Goal: Information Seeking & Learning: Check status

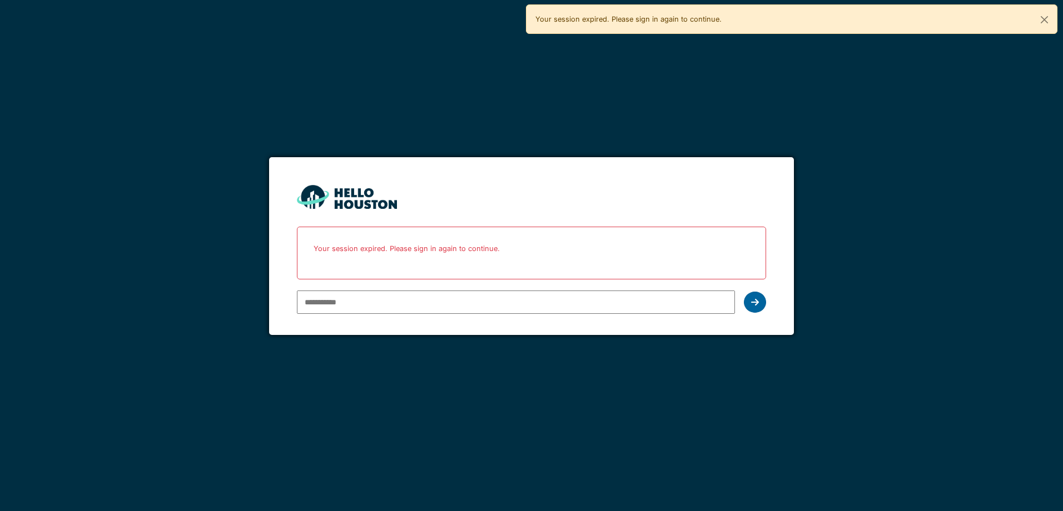
type input "**********"
click at [751, 304] on icon at bounding box center [755, 302] width 8 height 9
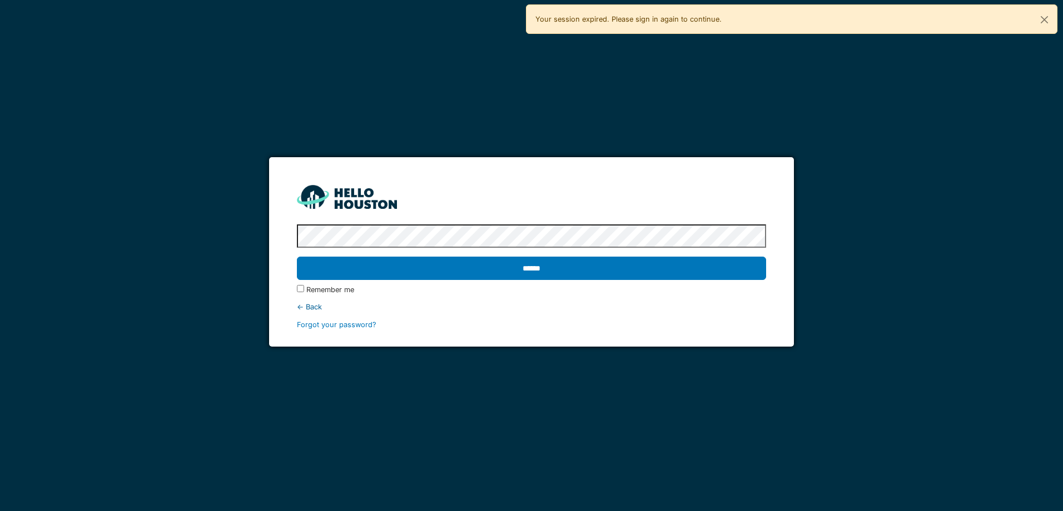
click at [751, 300] on div "****** Remember me ← Back Forgot your password?" at bounding box center [531, 275] width 469 height 110
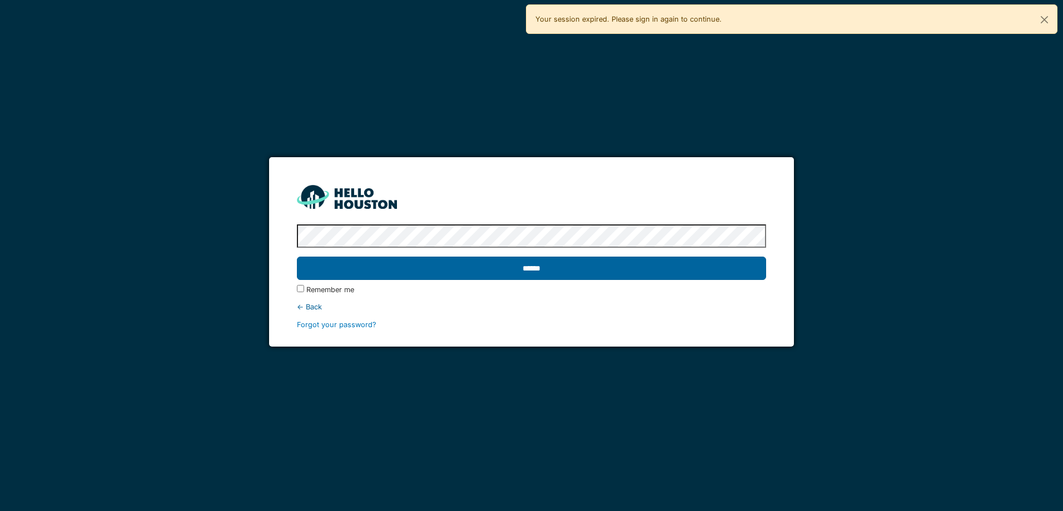
click at [569, 273] on input "******" at bounding box center [531, 268] width 469 height 23
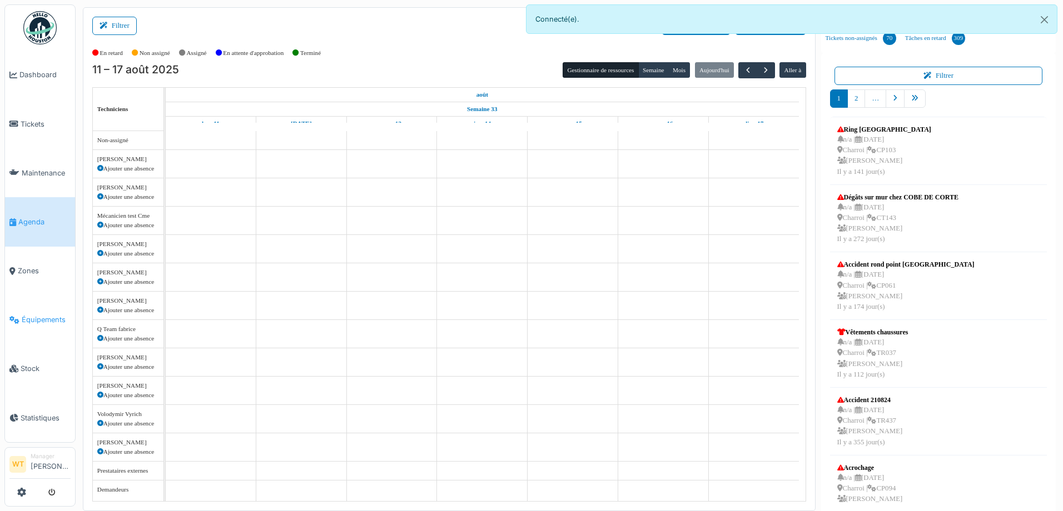
click at [51, 315] on span "Équipements" at bounding box center [46, 320] width 49 height 11
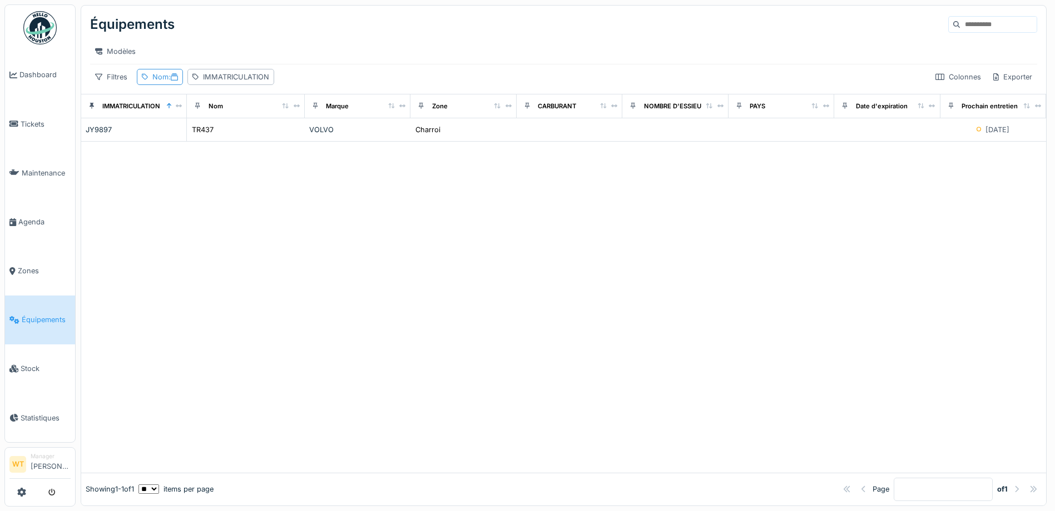
click at [165, 82] on div "Nom :" at bounding box center [165, 77] width 26 height 11
click at [240, 138] on icon at bounding box center [237, 138] width 6 height 7
click at [241, 138] on input "Nom" at bounding box center [195, 138] width 107 height 23
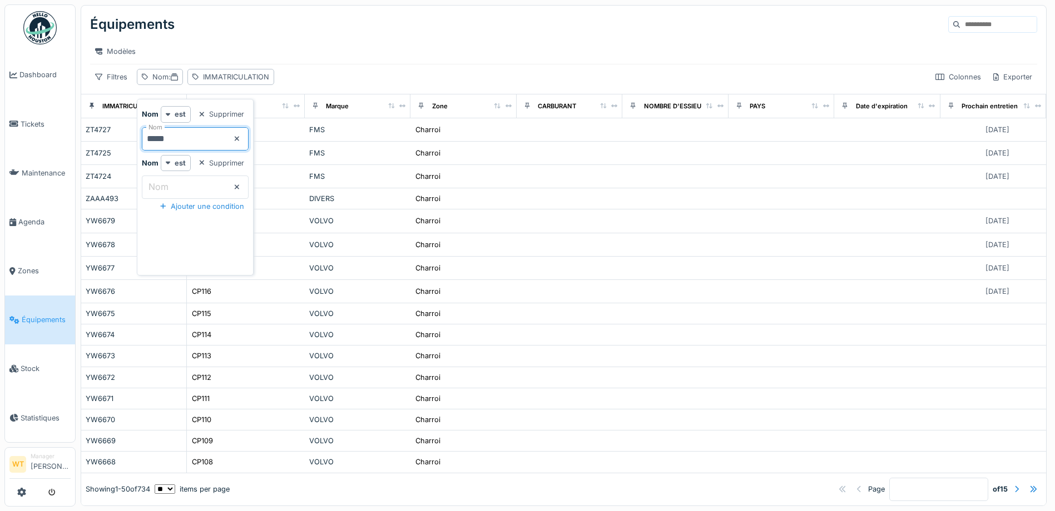
type input "*****"
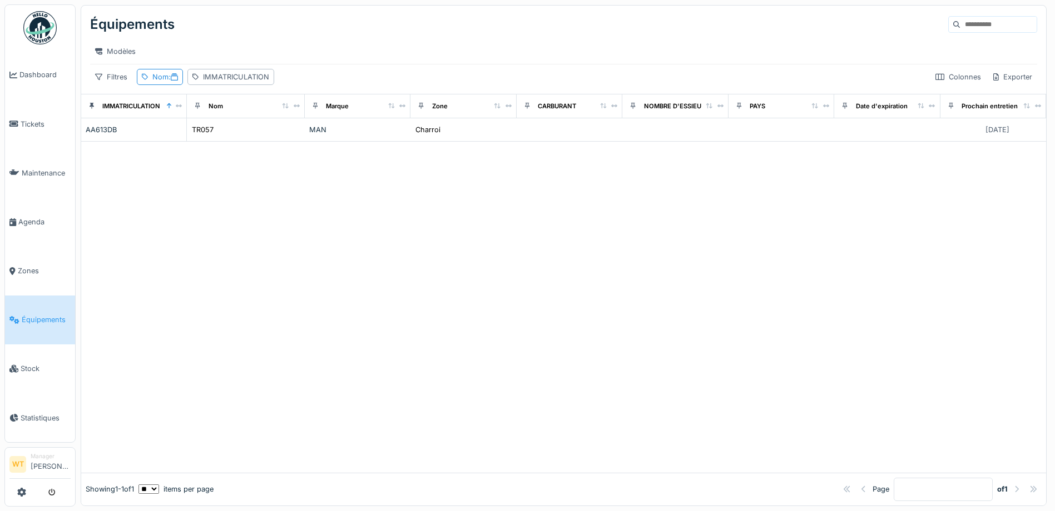
click at [335, 57] on div "Modèles" at bounding box center [563, 51] width 947 height 16
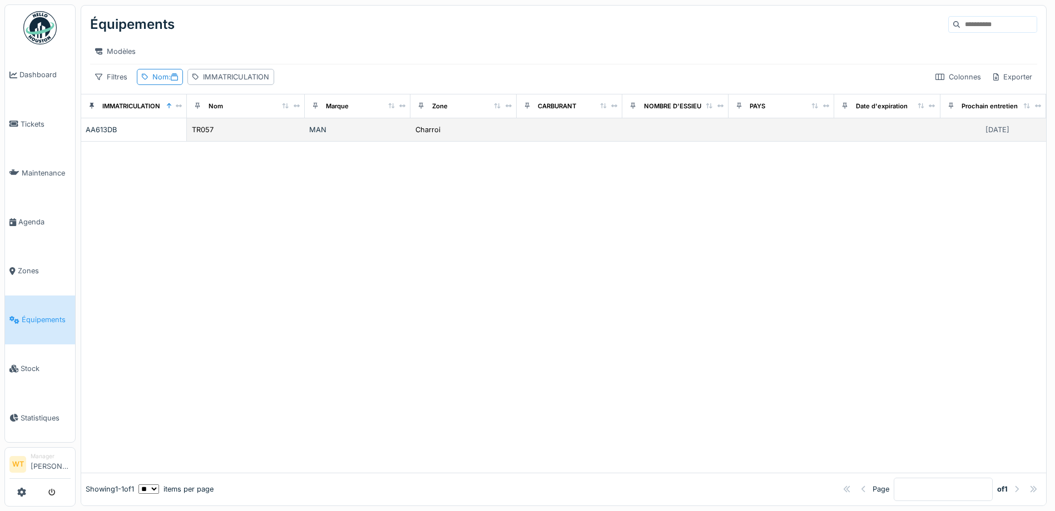
click at [354, 131] on td "MAN" at bounding box center [358, 129] width 106 height 23
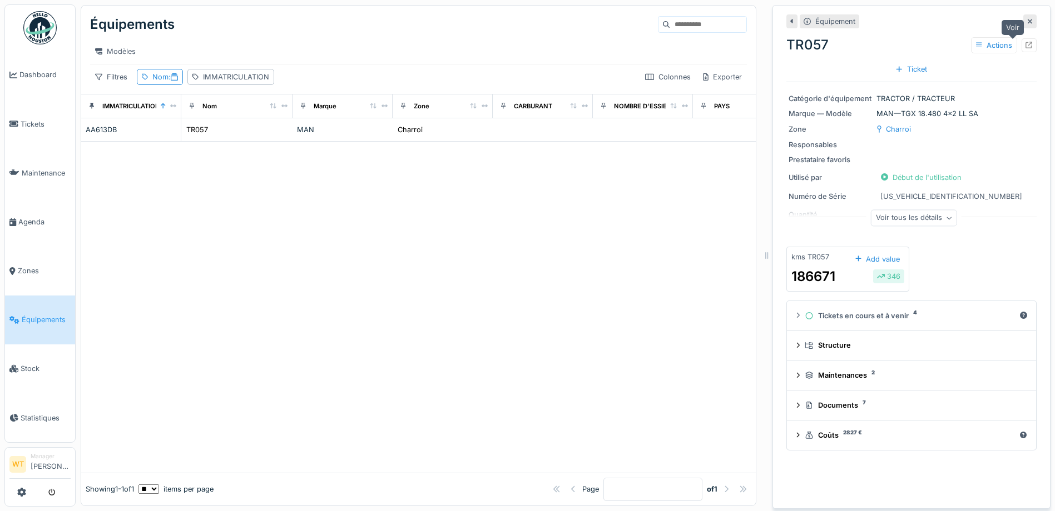
click at [1025, 48] on icon at bounding box center [1028, 45] width 7 height 7
drag, startPoint x: 176, startPoint y: 88, endPoint x: 180, endPoint y: 96, distance: 8.5
click at [176, 81] on icon at bounding box center [174, 76] width 7 height 7
click at [240, 141] on icon at bounding box center [237, 138] width 6 height 7
click at [238, 141] on input "Nom" at bounding box center [195, 138] width 107 height 23
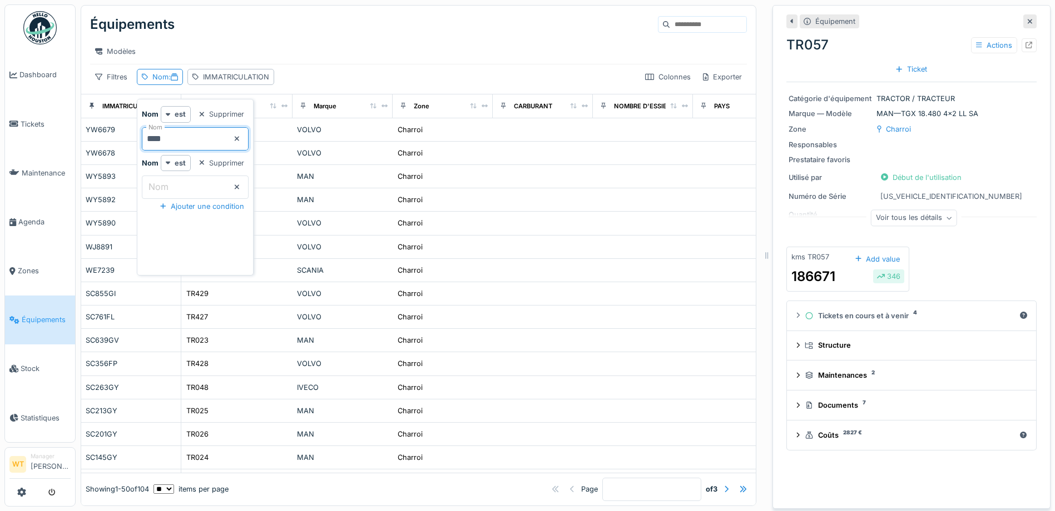
click at [157, 137] on input "****" at bounding box center [195, 138] width 107 height 23
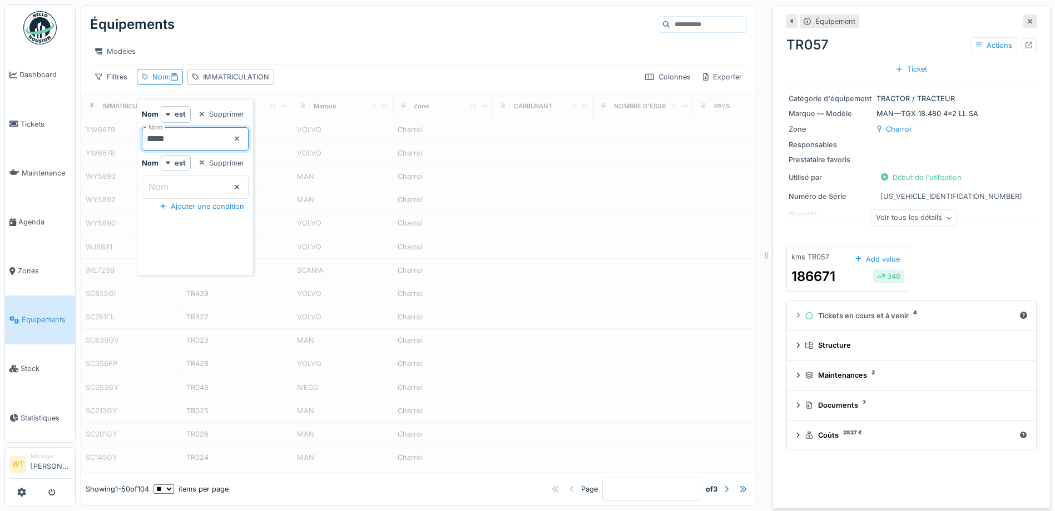
type input "*****"
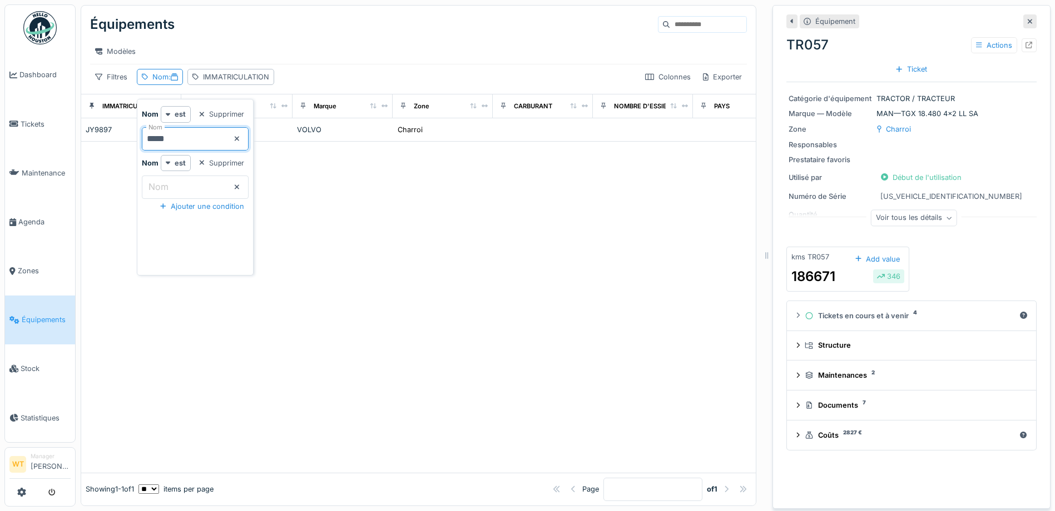
click at [409, 219] on div at bounding box center [418, 307] width 674 height 331
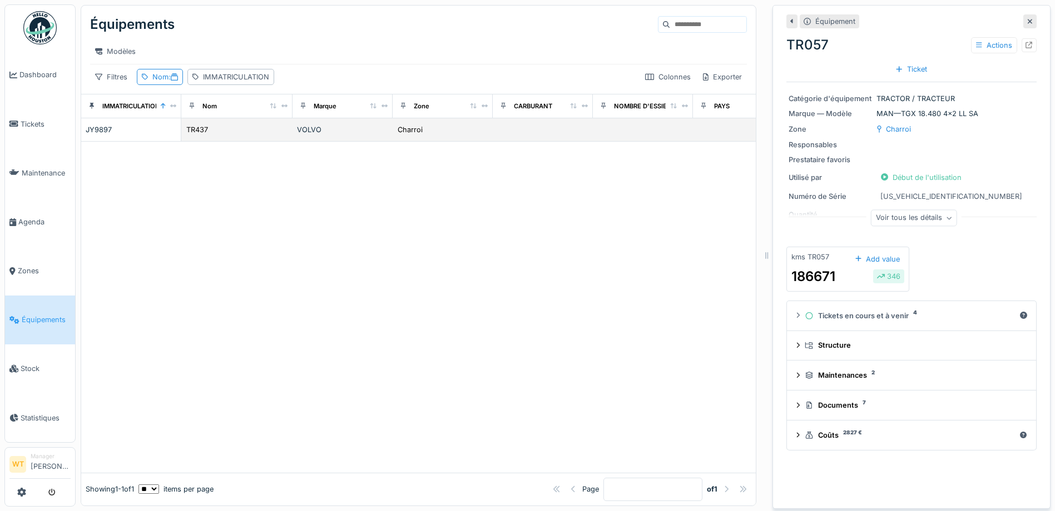
click at [277, 136] on div "TR437" at bounding box center [237, 130] width 102 height 12
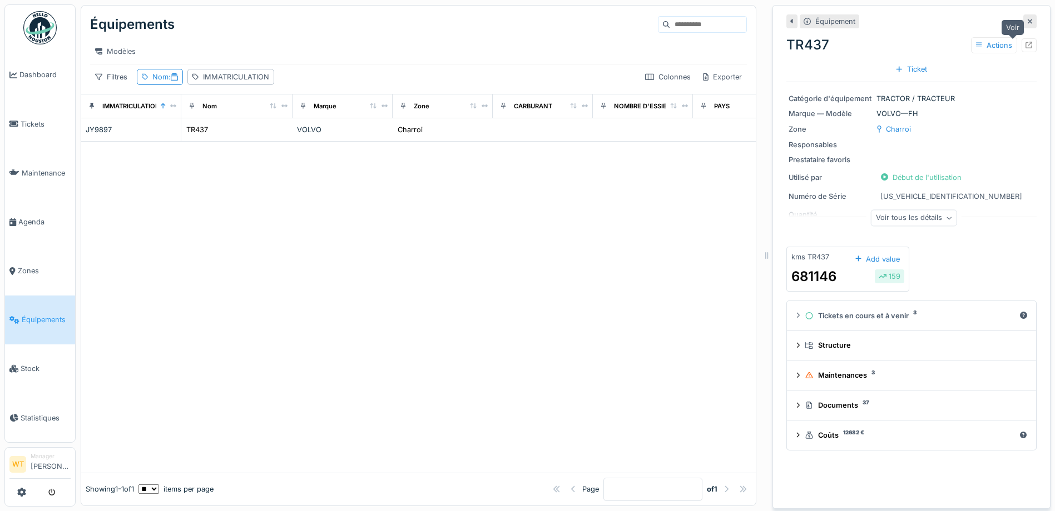
click at [1025, 49] on div at bounding box center [1028, 45] width 7 height 11
click at [38, 218] on span "Agenda" at bounding box center [44, 222] width 52 height 11
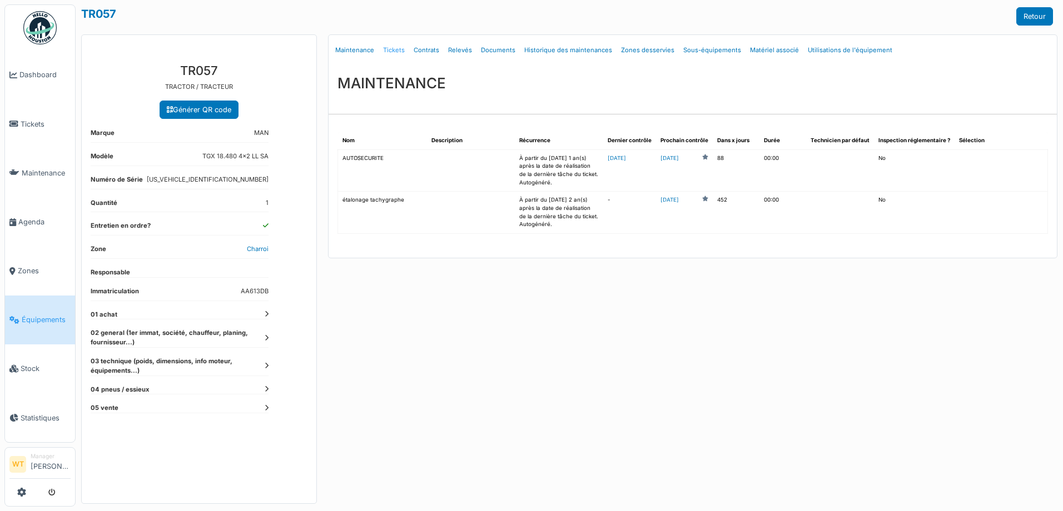
click at [389, 46] on link "Tickets" at bounding box center [394, 50] width 31 height 26
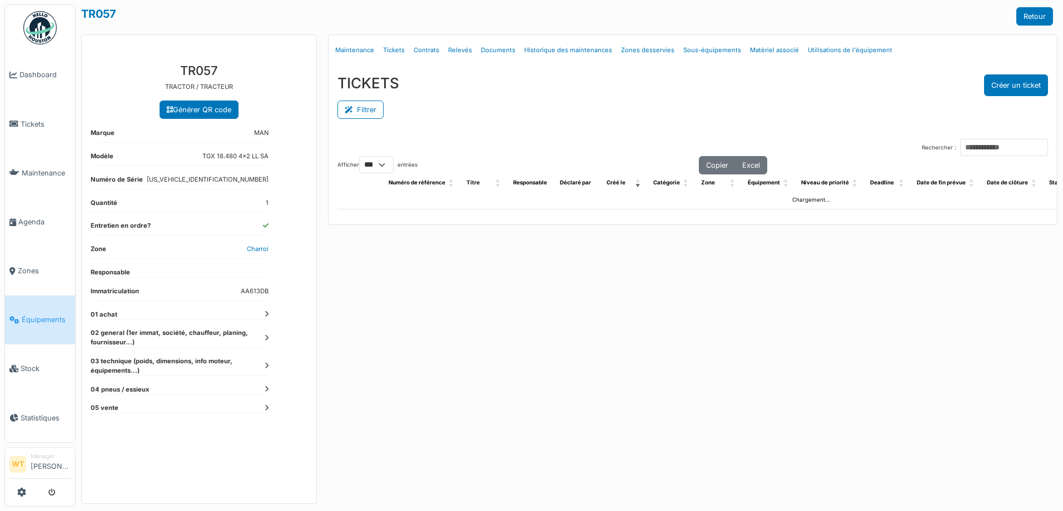
select select "***"
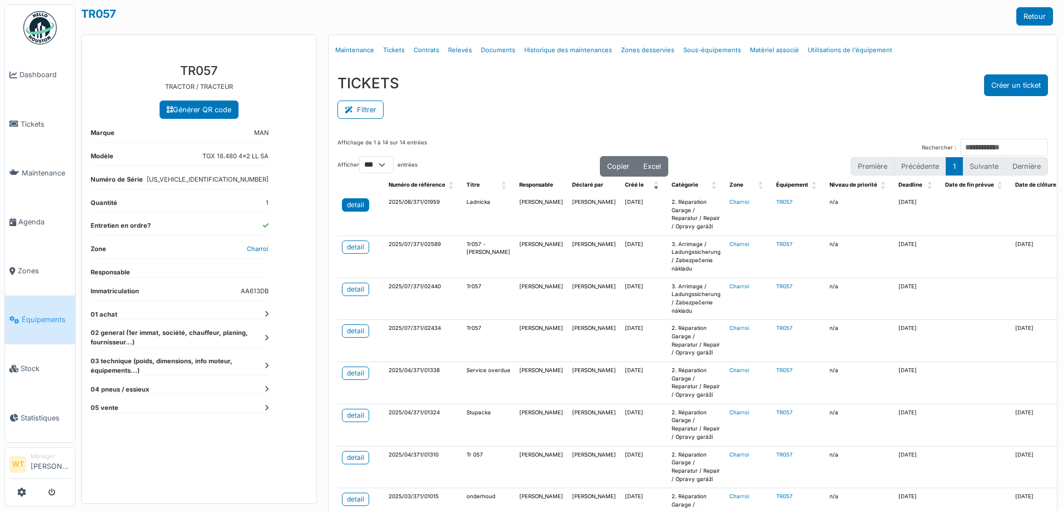
click at [356, 206] on div "detail" at bounding box center [355, 205] width 17 height 10
click at [347, 208] on div "detail" at bounding box center [355, 205] width 17 height 10
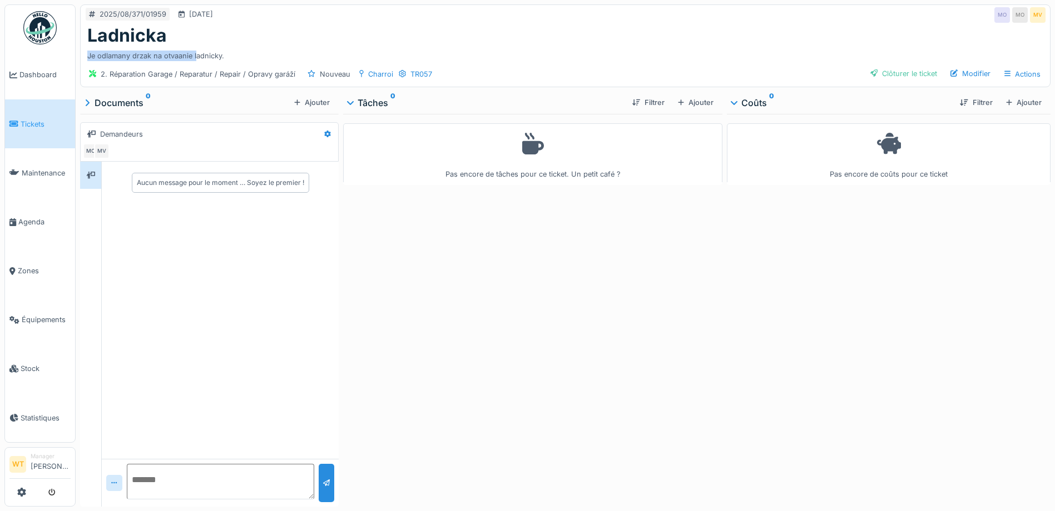
drag, startPoint x: 85, startPoint y: 55, endPoint x: 201, endPoint y: 59, distance: 116.3
click at [201, 59] on div "Ladnicka Je odlamany drzak na otvaanie ladnicky." at bounding box center [565, 43] width 969 height 37
click at [235, 51] on div "Je odlamany drzak na otvaanie ladnicky." at bounding box center [565, 53] width 956 height 15
drag, startPoint x: 235, startPoint y: 51, endPoint x: 85, endPoint y: 57, distance: 150.8
click at [85, 57] on div "Ladnicka Je odlamany drzak na otvaanie ladnicky." at bounding box center [565, 43] width 969 height 37
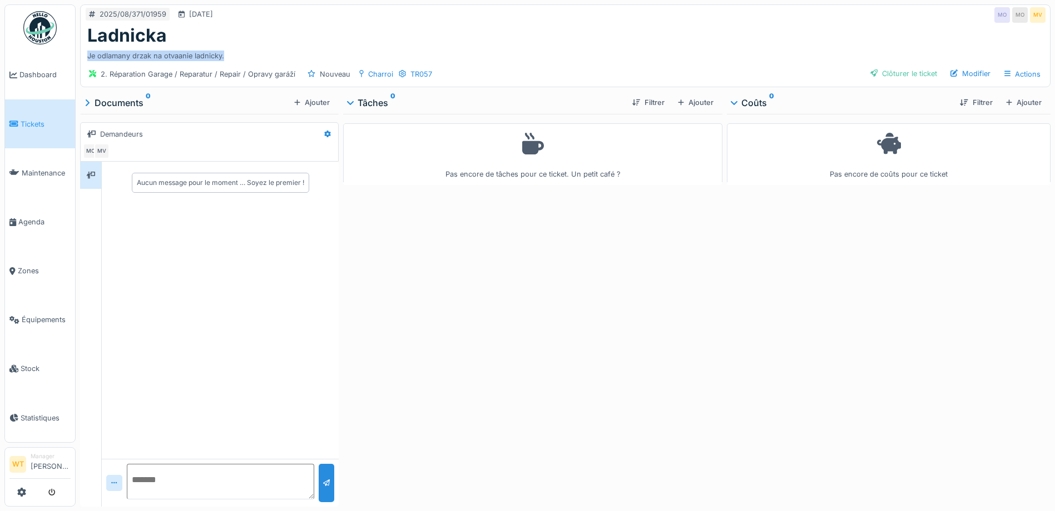
copy div "Je odlamany drzak na otvaanie ladnicky."
click at [167, 475] on textarea at bounding box center [220, 482] width 187 height 36
click at [178, 477] on textarea at bounding box center [220, 482] width 187 height 36
click at [171, 489] on textarea at bounding box center [220, 482] width 187 height 36
paste textarea "**********"
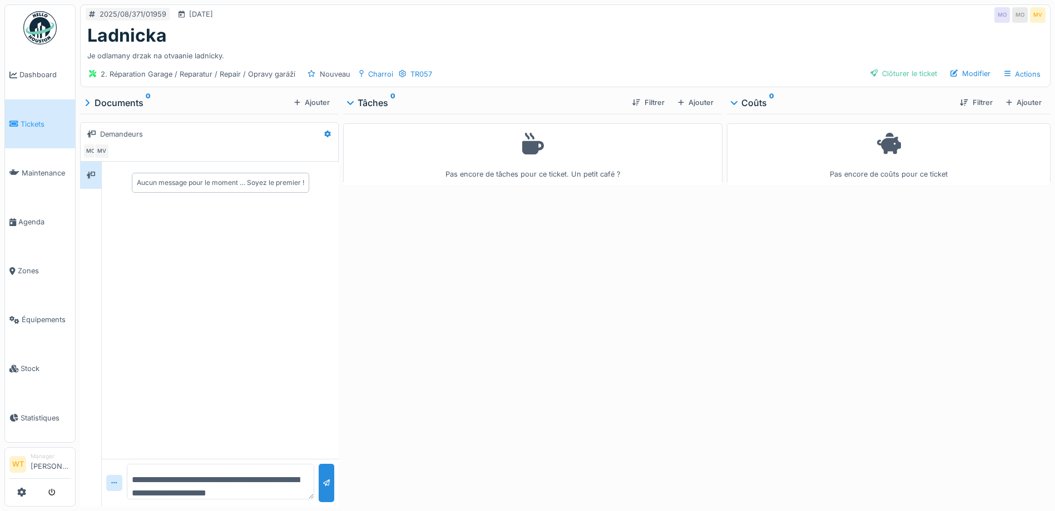
type textarea "**********"
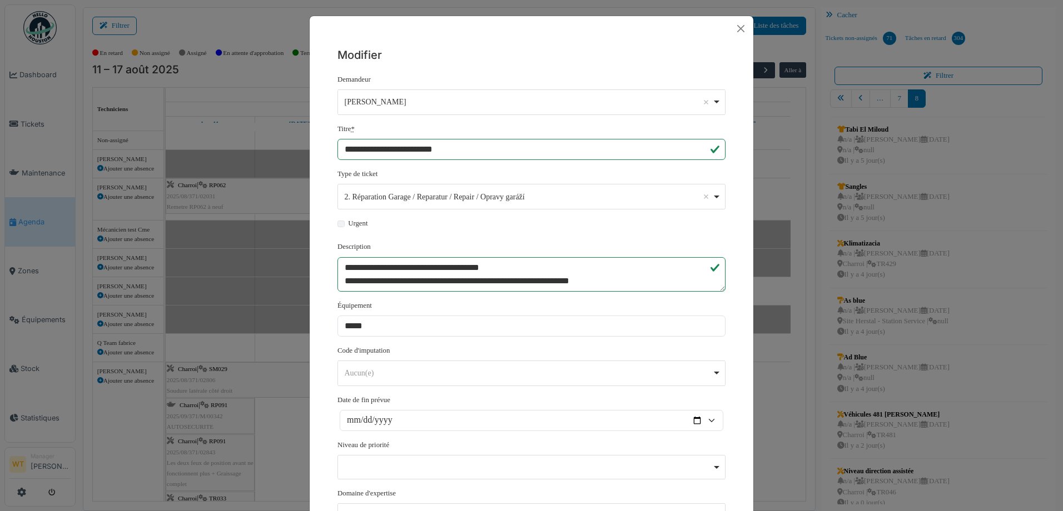
scroll to position [11, 0]
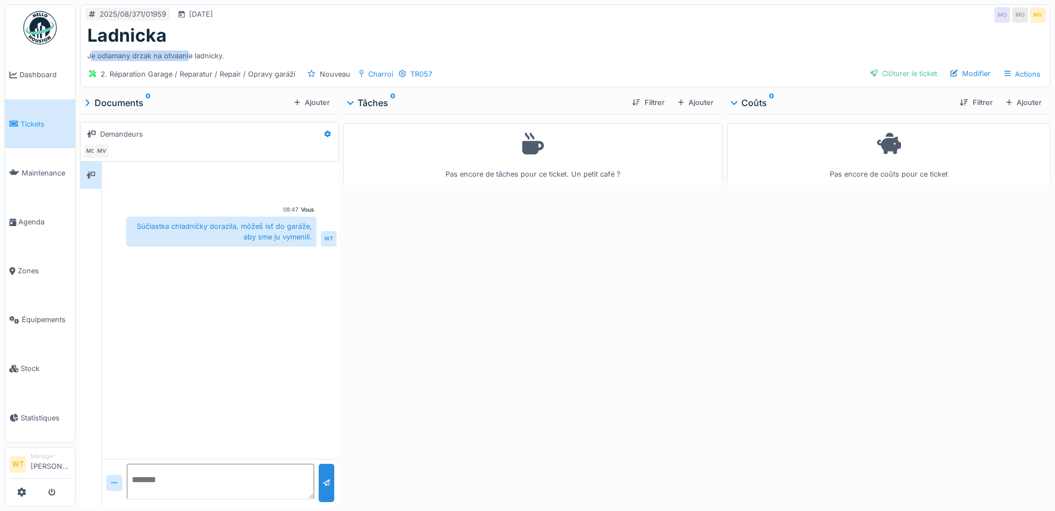
drag, startPoint x: 90, startPoint y: 57, endPoint x: 187, endPoint y: 46, distance: 98.4
click at [187, 46] on div "Je odlamany drzak na otvaanie ladnicky." at bounding box center [565, 53] width 956 height 15
drag, startPoint x: 187, startPoint y: 46, endPoint x: 148, endPoint y: 39, distance: 40.0
click at [148, 39] on h1 "Ladnicka" at bounding box center [126, 35] width 79 height 21
drag, startPoint x: 93, startPoint y: 53, endPoint x: 225, endPoint y: 54, distance: 131.8
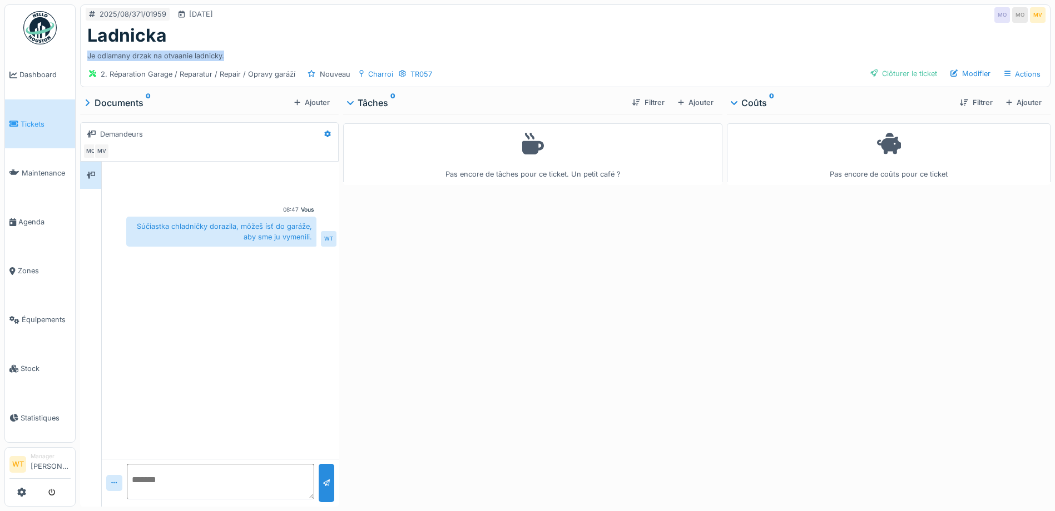
click at [225, 54] on div "Je odlamany drzak na otvaanie ladnicky." at bounding box center [565, 53] width 956 height 15
drag, startPoint x: 225, startPoint y: 54, endPoint x: 207, endPoint y: 54, distance: 17.8
copy div "Je odlamany drzak na otvaanie ladnicky."
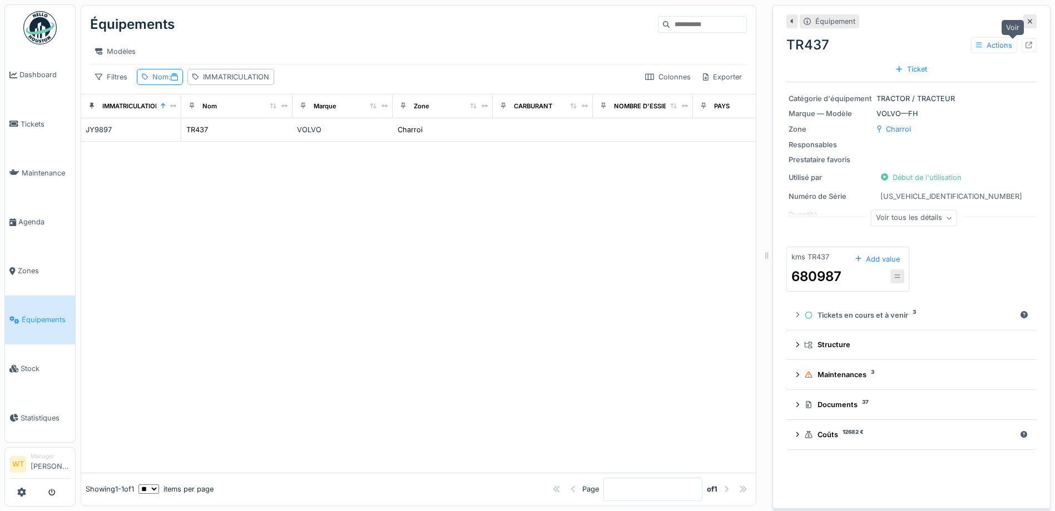
click at [1025, 44] on icon at bounding box center [1028, 45] width 7 height 7
click at [31, 220] on span "Agenda" at bounding box center [44, 222] width 52 height 11
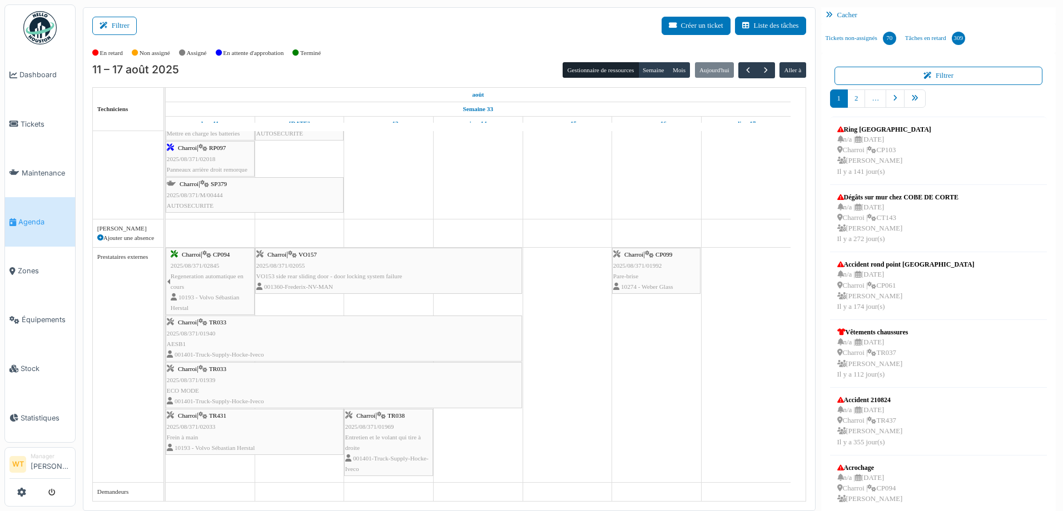
scroll to position [2, 0]
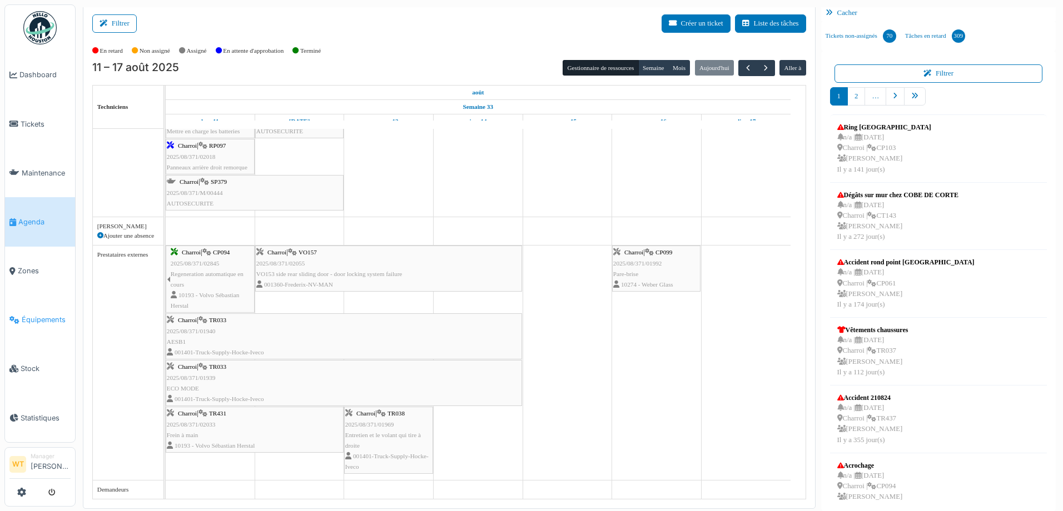
click at [36, 315] on span "Équipements" at bounding box center [46, 320] width 49 height 11
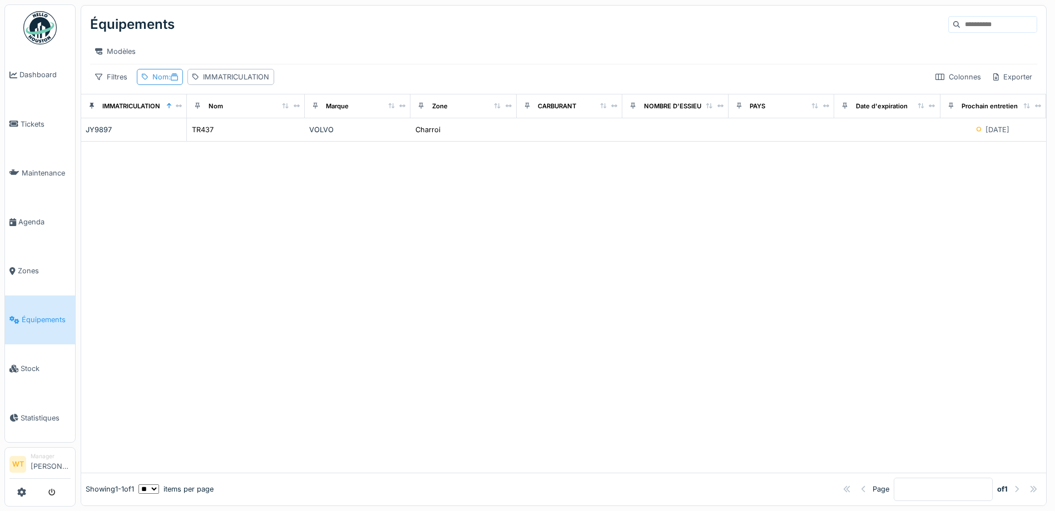
click at [162, 82] on div "Nom :" at bounding box center [165, 77] width 26 height 11
click at [239, 138] on icon at bounding box center [237, 138] width 4 height 4
click at [202, 143] on input "Nom" at bounding box center [195, 138] width 107 height 23
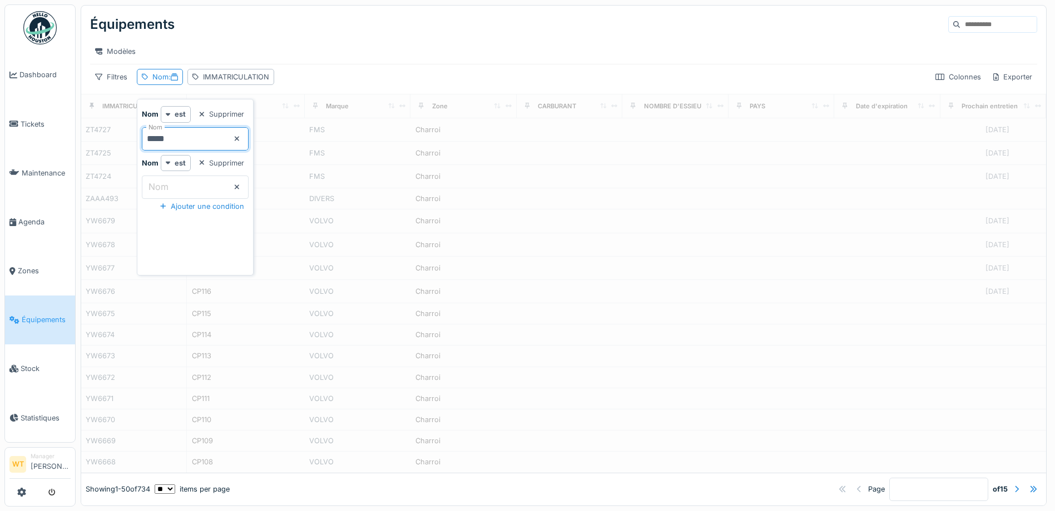
type input "*****"
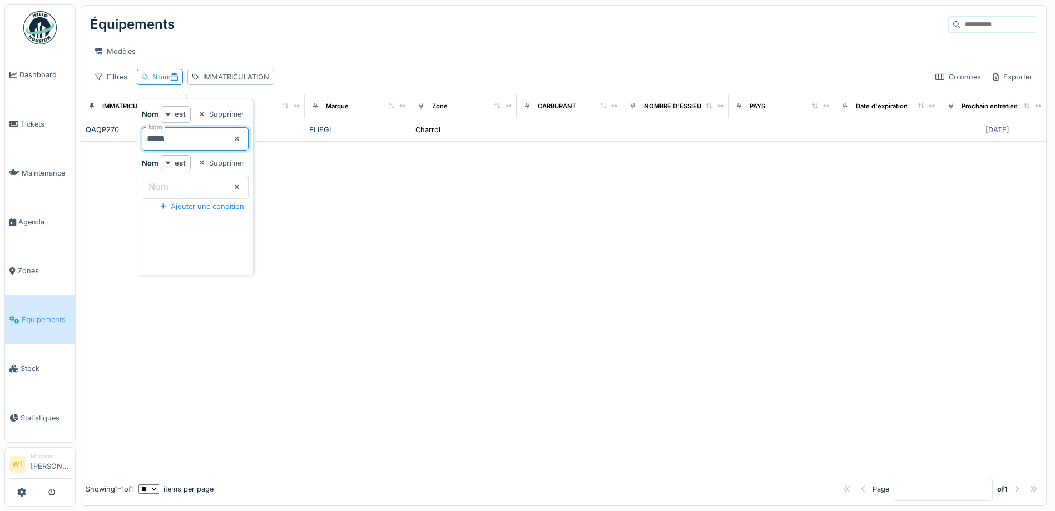
click at [640, 44] on div "Modèles" at bounding box center [563, 51] width 947 height 16
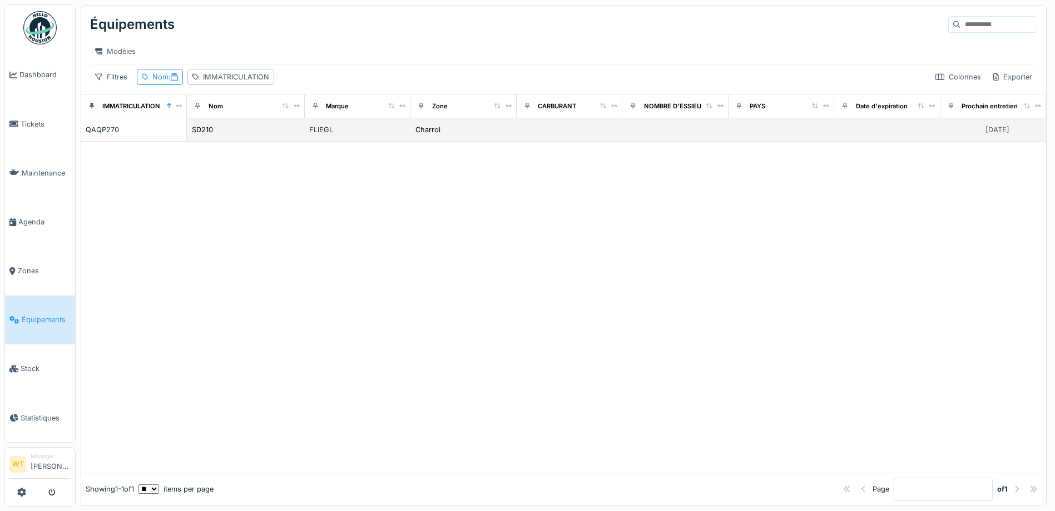
click at [492, 142] on td "Charroi" at bounding box center [463, 129] width 106 height 23
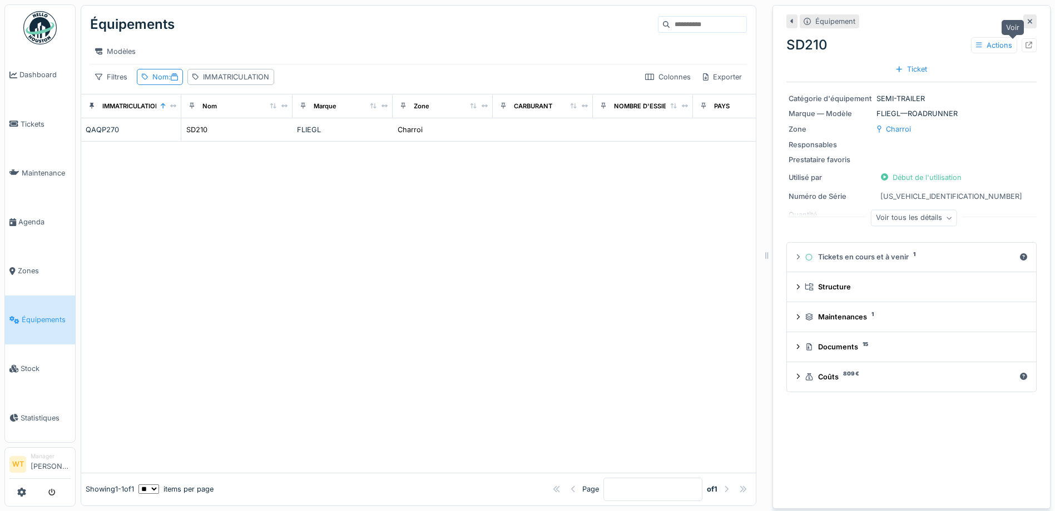
click at [1025, 43] on icon at bounding box center [1028, 45] width 7 height 7
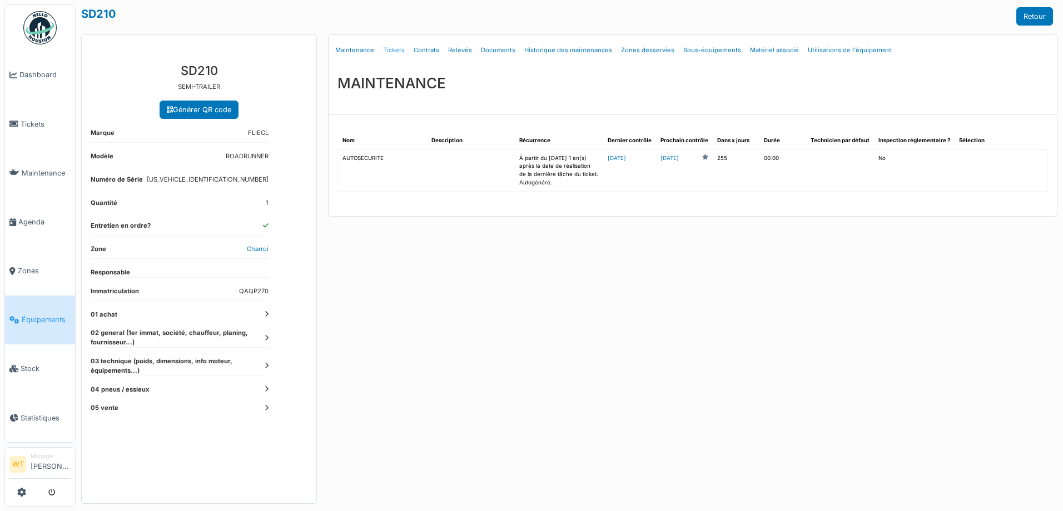
click at [388, 48] on link "Tickets" at bounding box center [394, 50] width 31 height 26
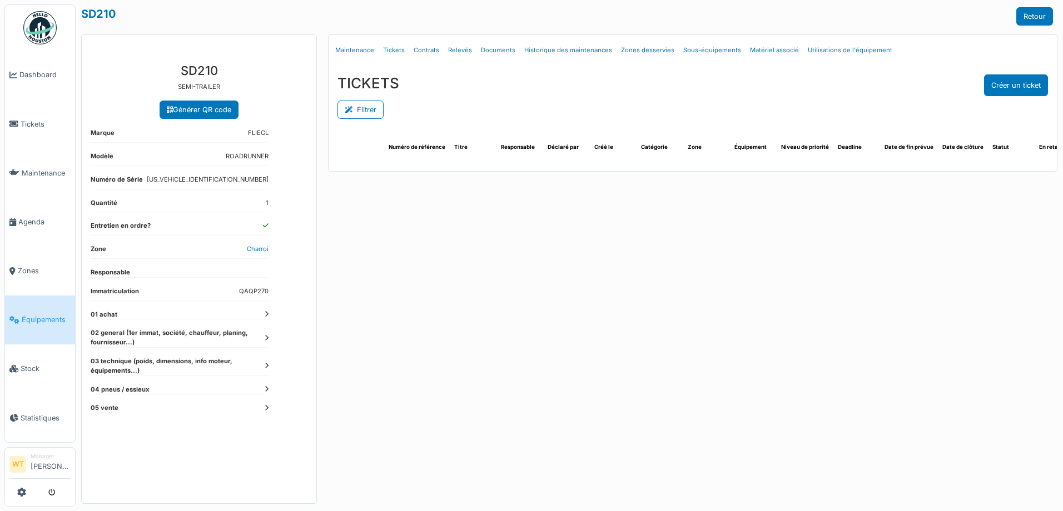
select select "***"
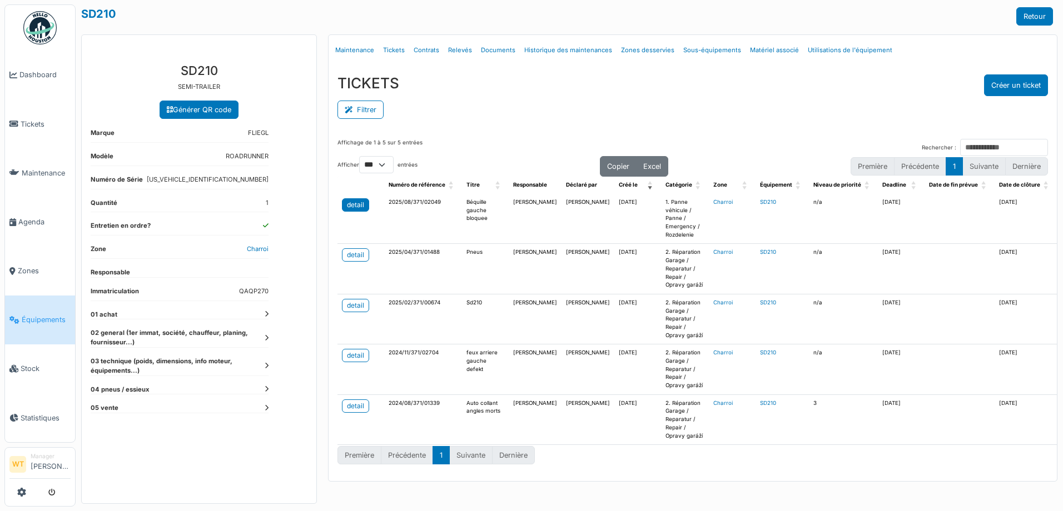
click at [358, 206] on div "detail" at bounding box center [355, 205] width 17 height 10
click at [29, 217] on span "Agenda" at bounding box center [44, 222] width 52 height 11
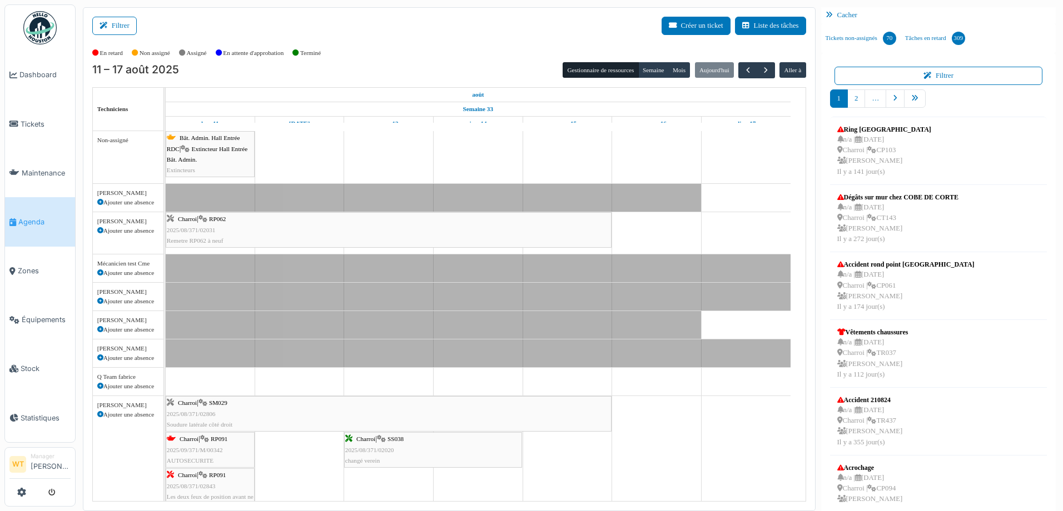
scroll to position [34, 0]
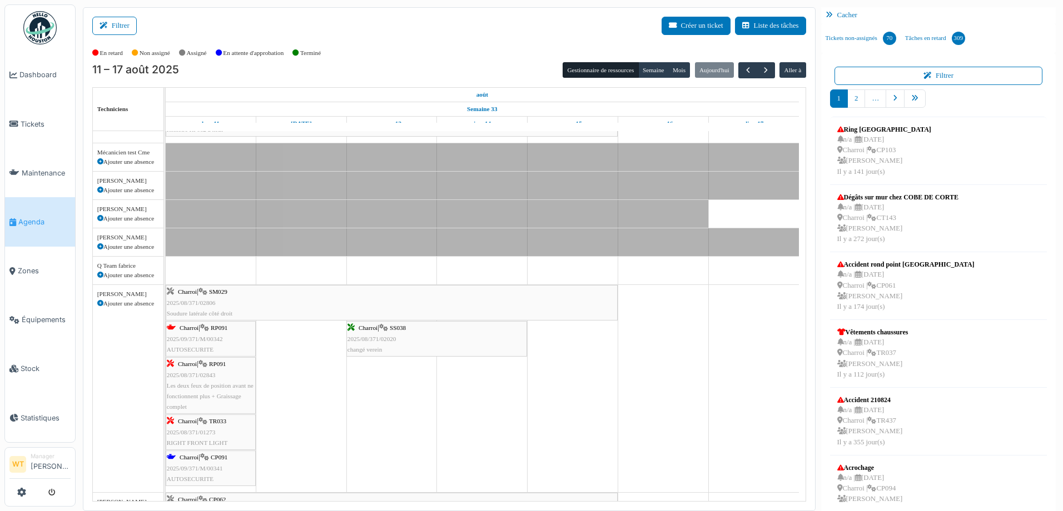
click at [220, 352] on div "Charroi | RP091 2025/09/371/M/00342 AUTOSECURITE" at bounding box center [211, 339] width 88 height 32
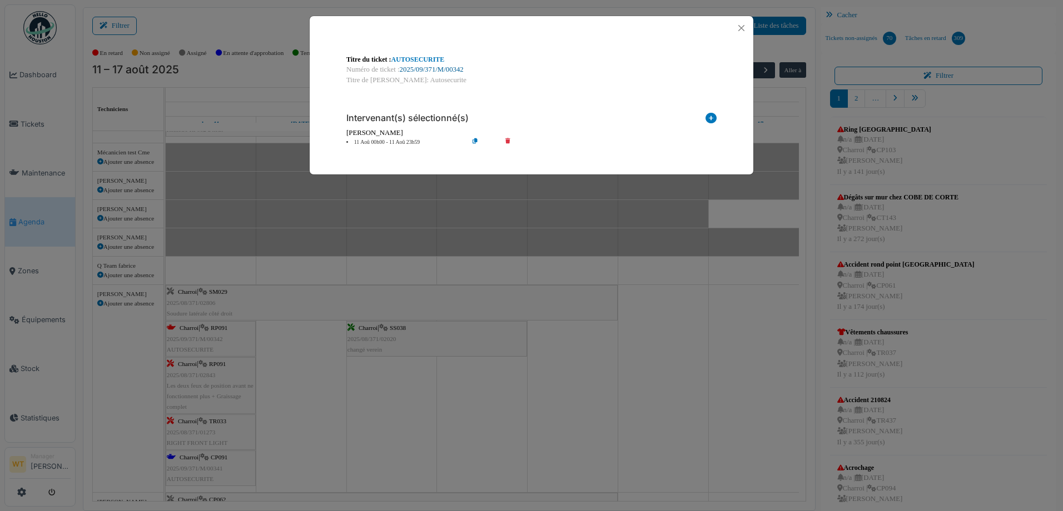
click at [449, 68] on link "2025/09/371/M/00342" at bounding box center [432, 70] width 64 height 8
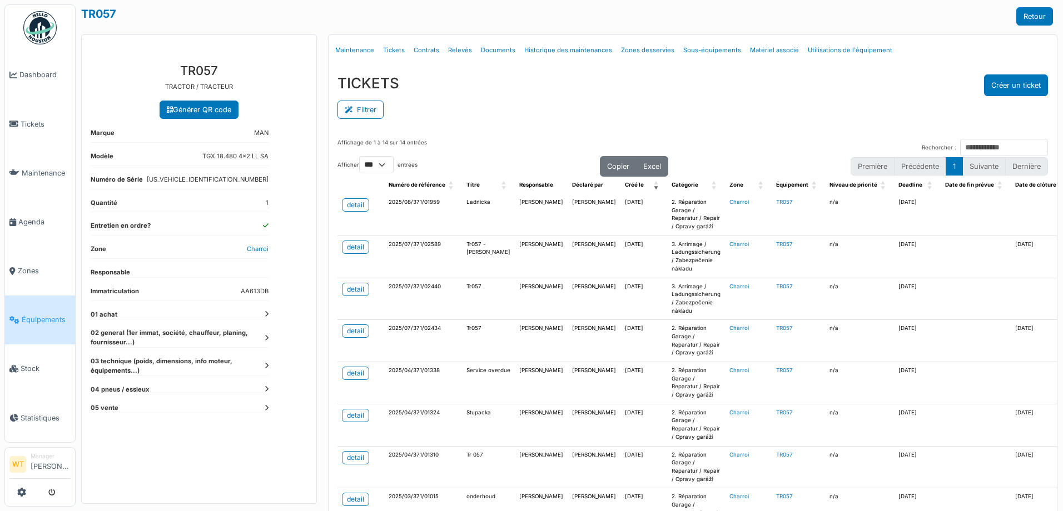
select select "***"
click at [42, 315] on span "Équipements" at bounding box center [46, 320] width 49 height 11
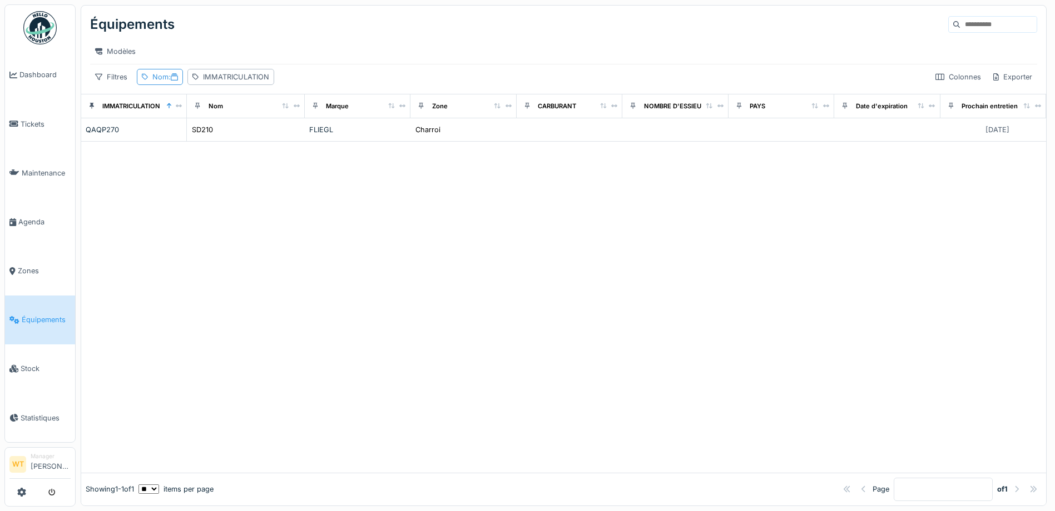
click at [161, 82] on div "Nom :" at bounding box center [165, 77] width 26 height 11
click at [240, 136] on icon at bounding box center [237, 138] width 6 height 7
click at [210, 142] on input "Nom" at bounding box center [195, 138] width 107 height 23
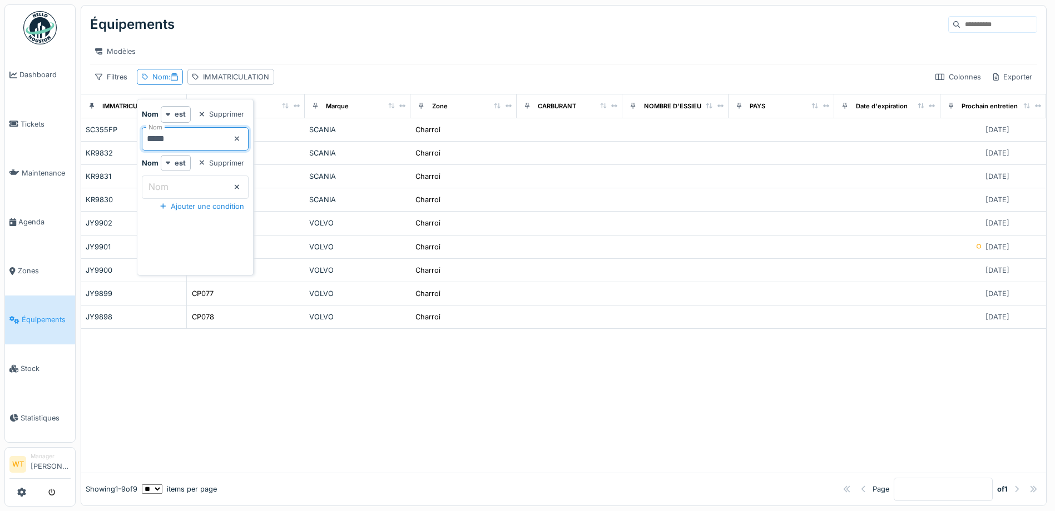
type input "*****"
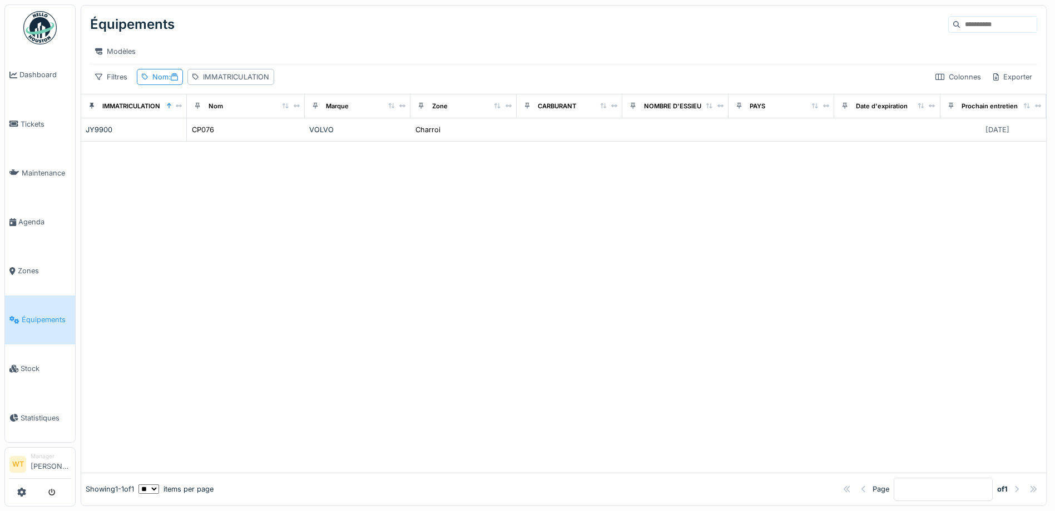
drag, startPoint x: 679, startPoint y: 197, endPoint x: 376, endPoint y: 182, distance: 303.9
click at [676, 198] on div at bounding box center [563, 307] width 965 height 331
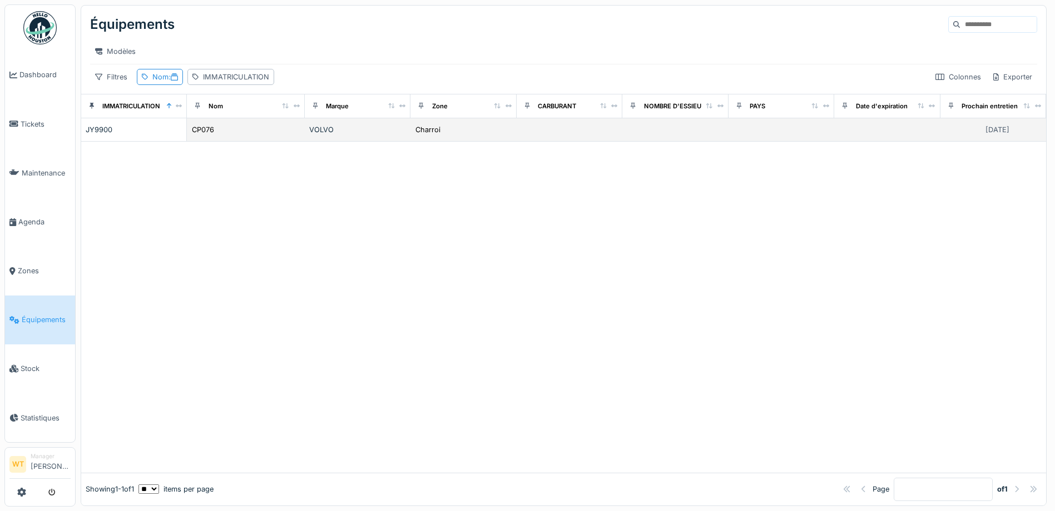
click at [267, 136] on div "CP076" at bounding box center [245, 130] width 109 height 12
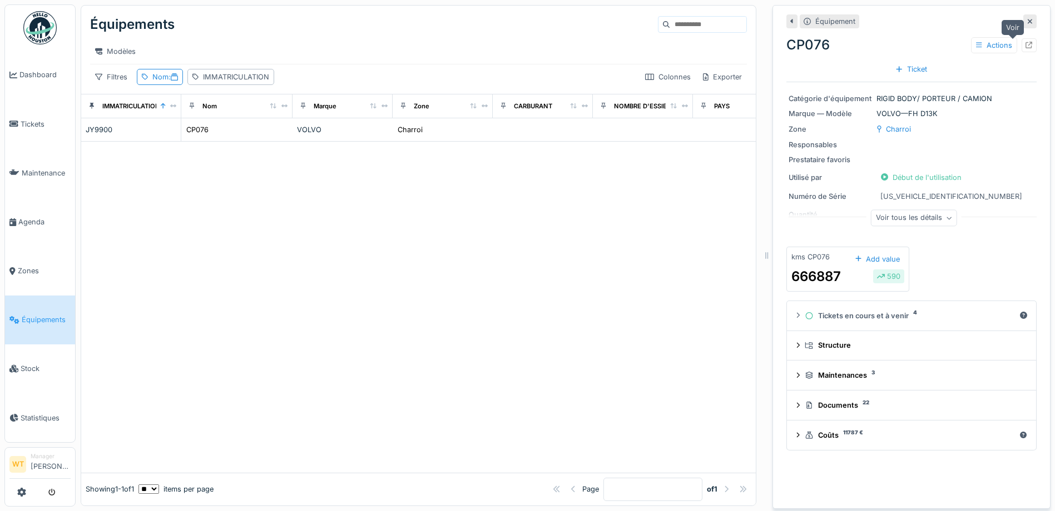
click at [1025, 42] on icon at bounding box center [1028, 45] width 7 height 7
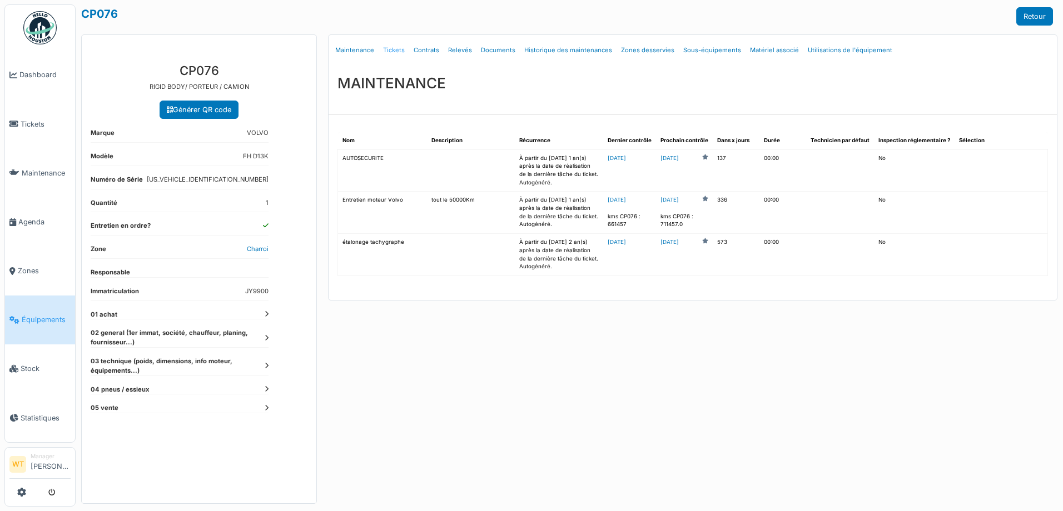
click at [389, 51] on link "Tickets" at bounding box center [394, 50] width 31 height 26
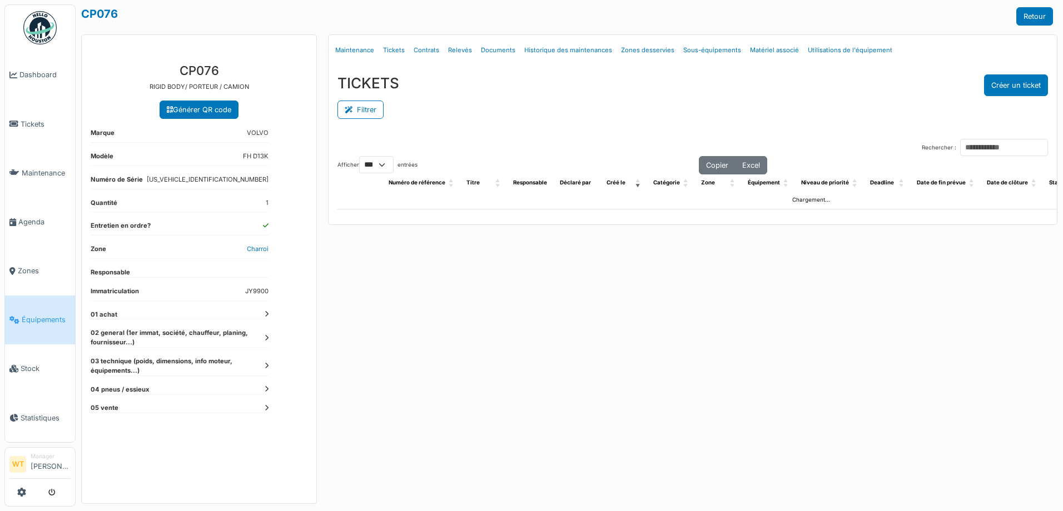
select select "***"
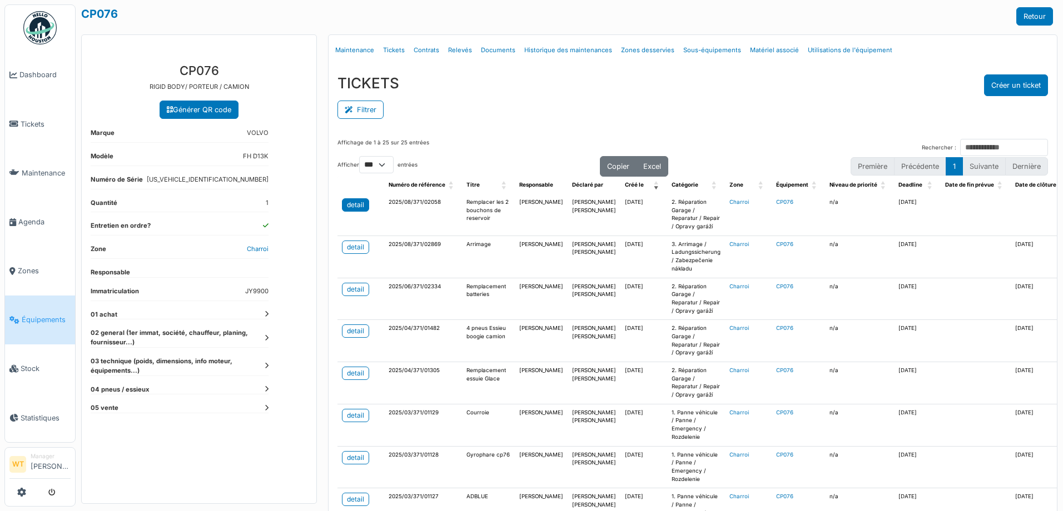
click at [360, 203] on div "detail" at bounding box center [355, 205] width 17 height 10
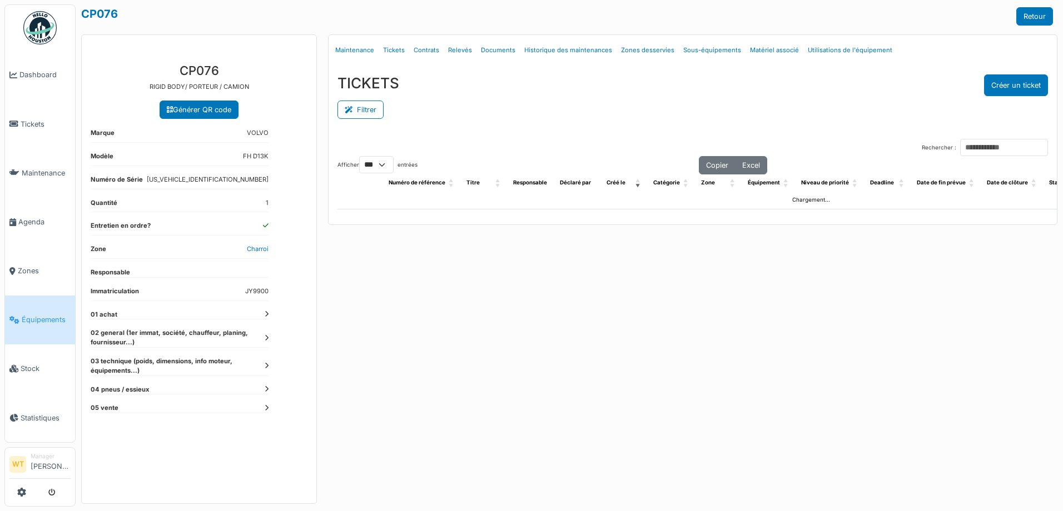
select select "***"
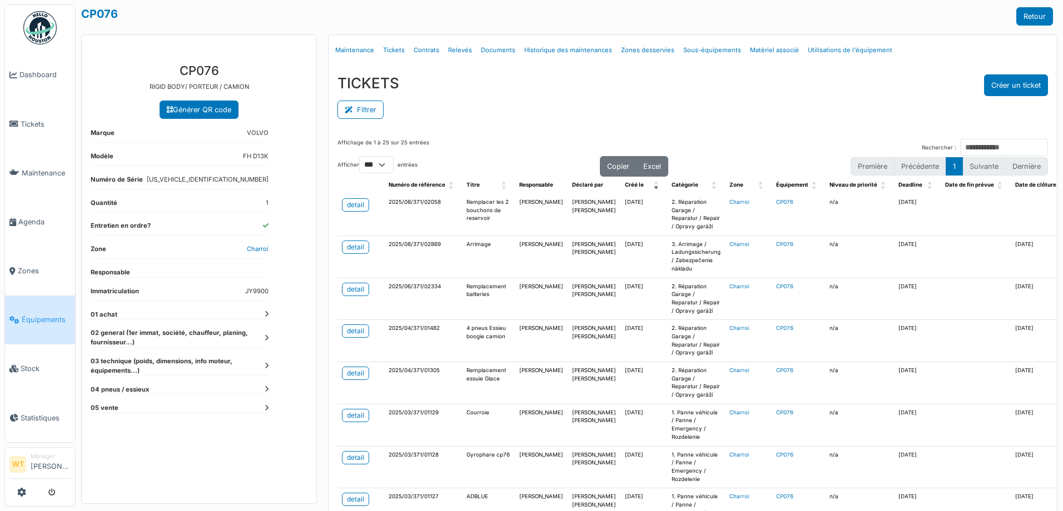
click at [348, 194] on td "detail" at bounding box center [360, 215] width 47 height 42
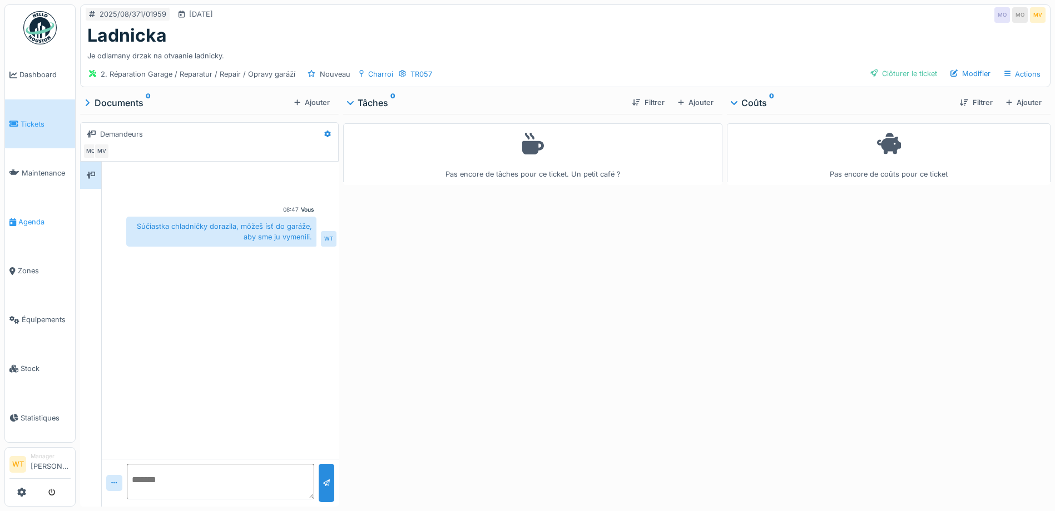
click at [19, 217] on span "Agenda" at bounding box center [44, 222] width 52 height 11
